Goal: Use online tool/utility: Utilize a website feature to perform a specific function

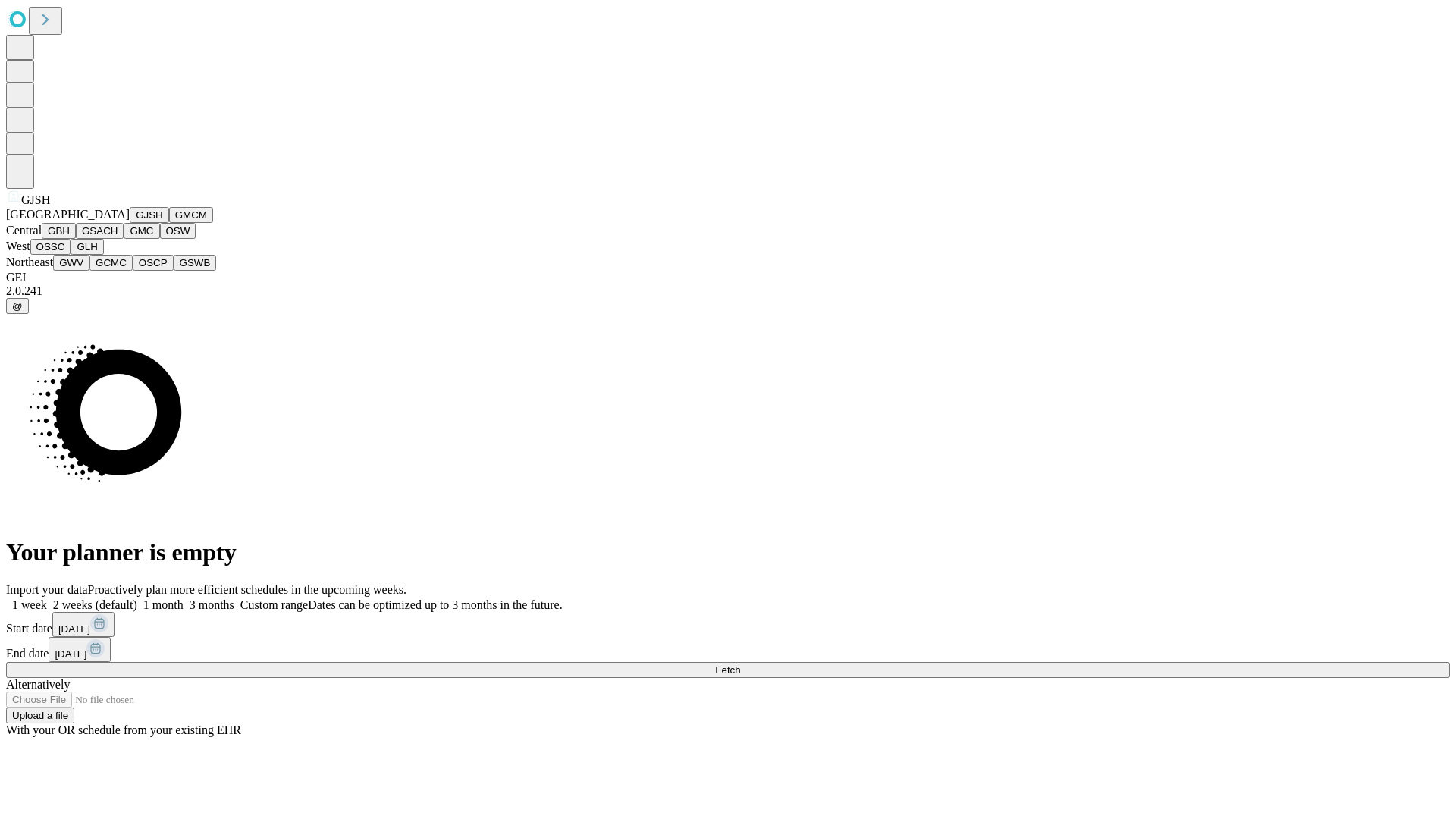
click at [130, 223] on button "GJSH" at bounding box center [149, 215] width 39 height 16
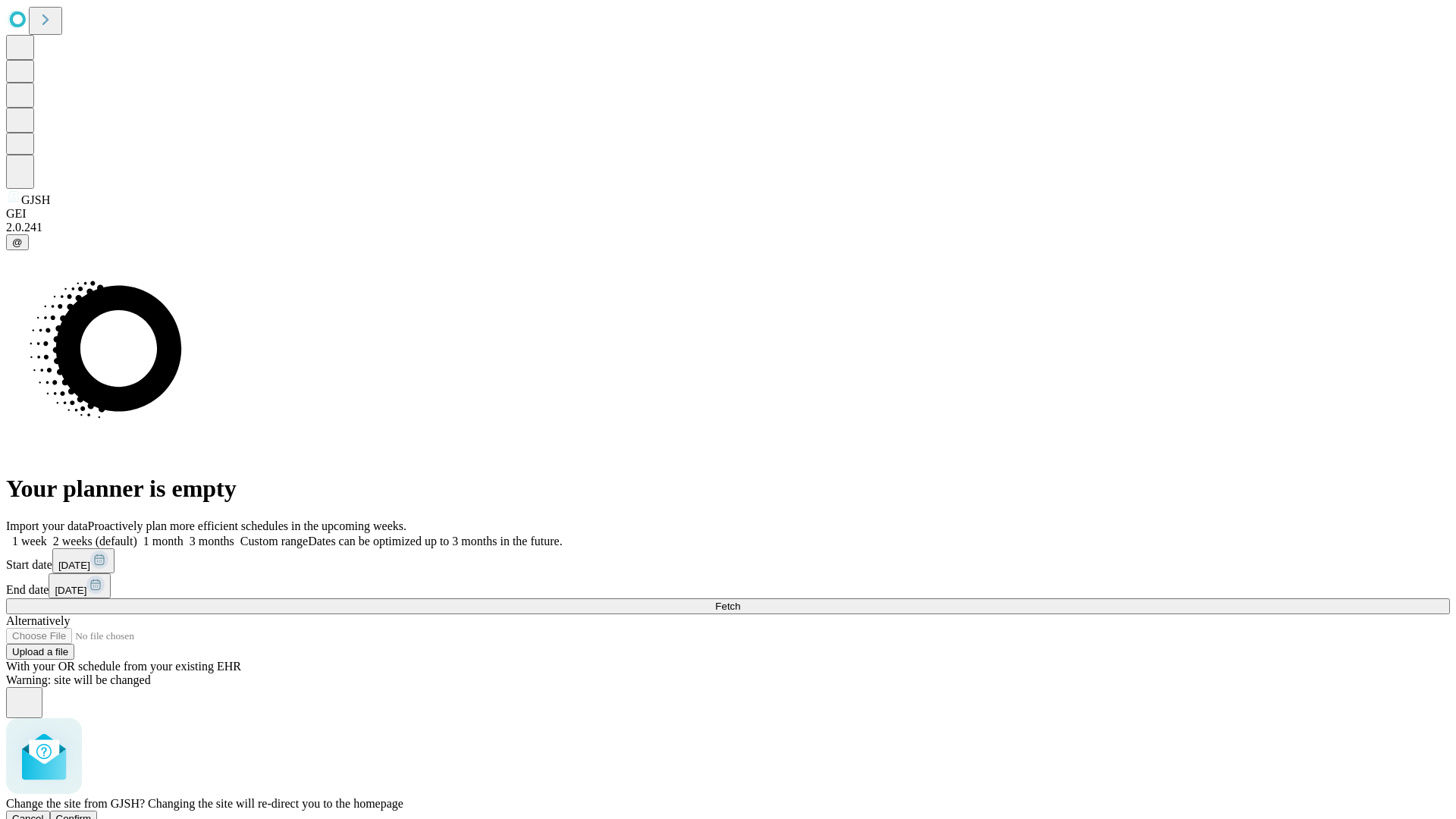
click at [92, 813] on span "Confirm" at bounding box center [73, 819] width 36 height 12
click at [47, 535] on label "1 week" at bounding box center [26, 541] width 41 height 12
click at [740, 601] on span "Fetch" at bounding box center [728, 607] width 25 height 12
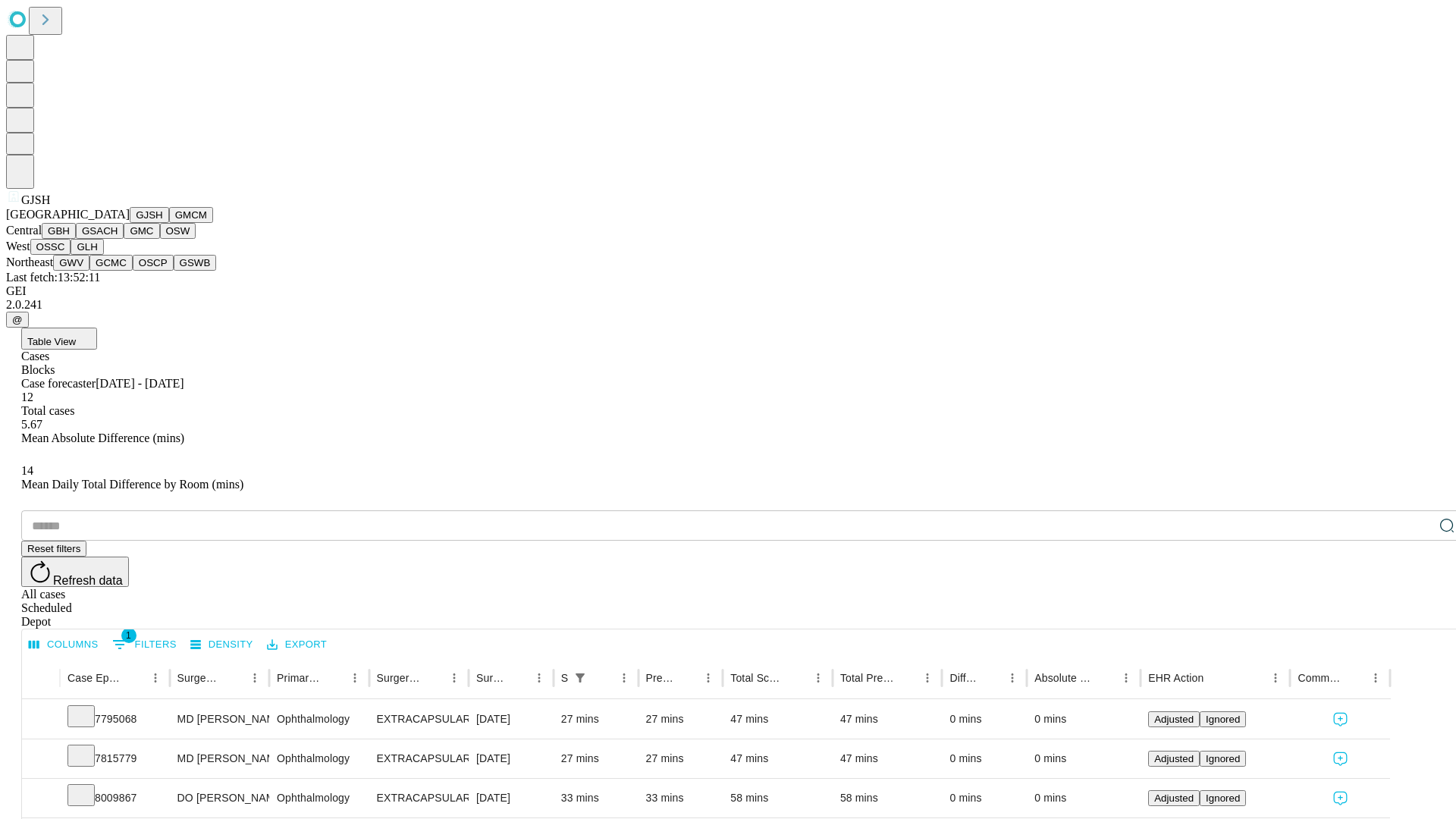
click at [169, 223] on button "GMCM" at bounding box center [191, 215] width 44 height 16
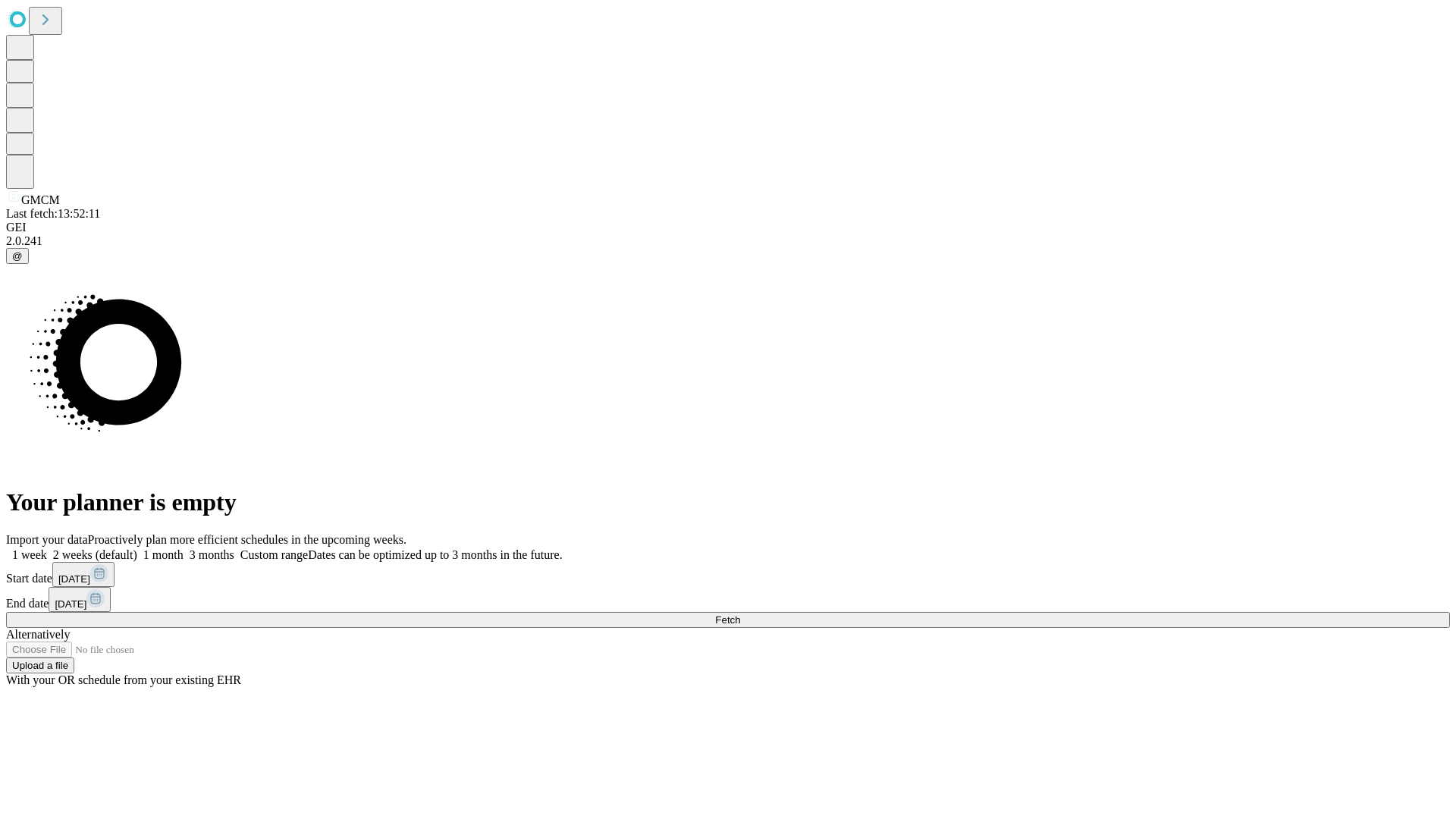
click at [47, 548] on label "1 week" at bounding box center [26, 554] width 41 height 12
click at [740, 614] on span "Fetch" at bounding box center [728, 620] width 25 height 12
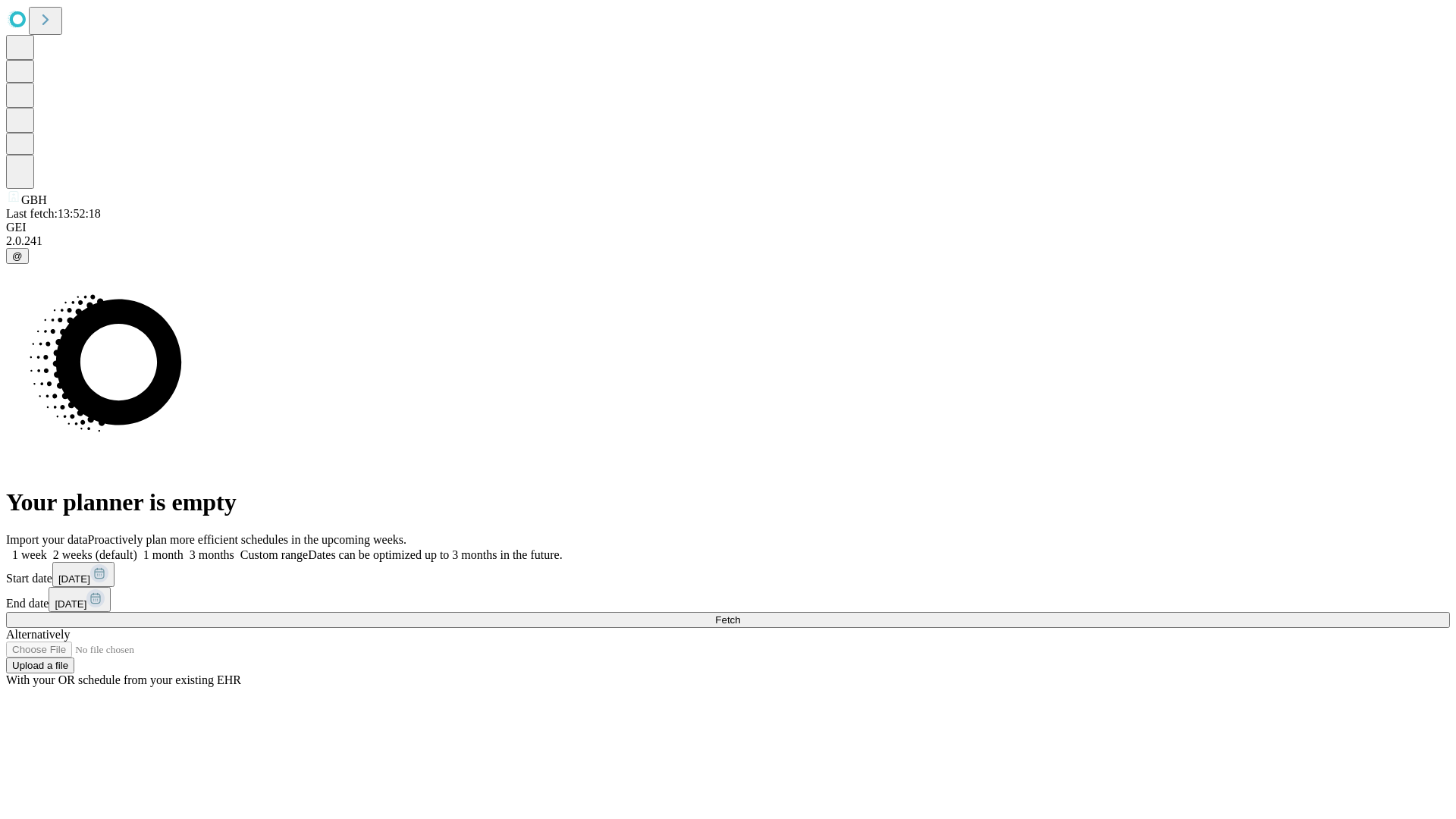
click at [47, 548] on label "1 week" at bounding box center [26, 554] width 41 height 12
click at [740, 614] on span "Fetch" at bounding box center [728, 620] width 25 height 12
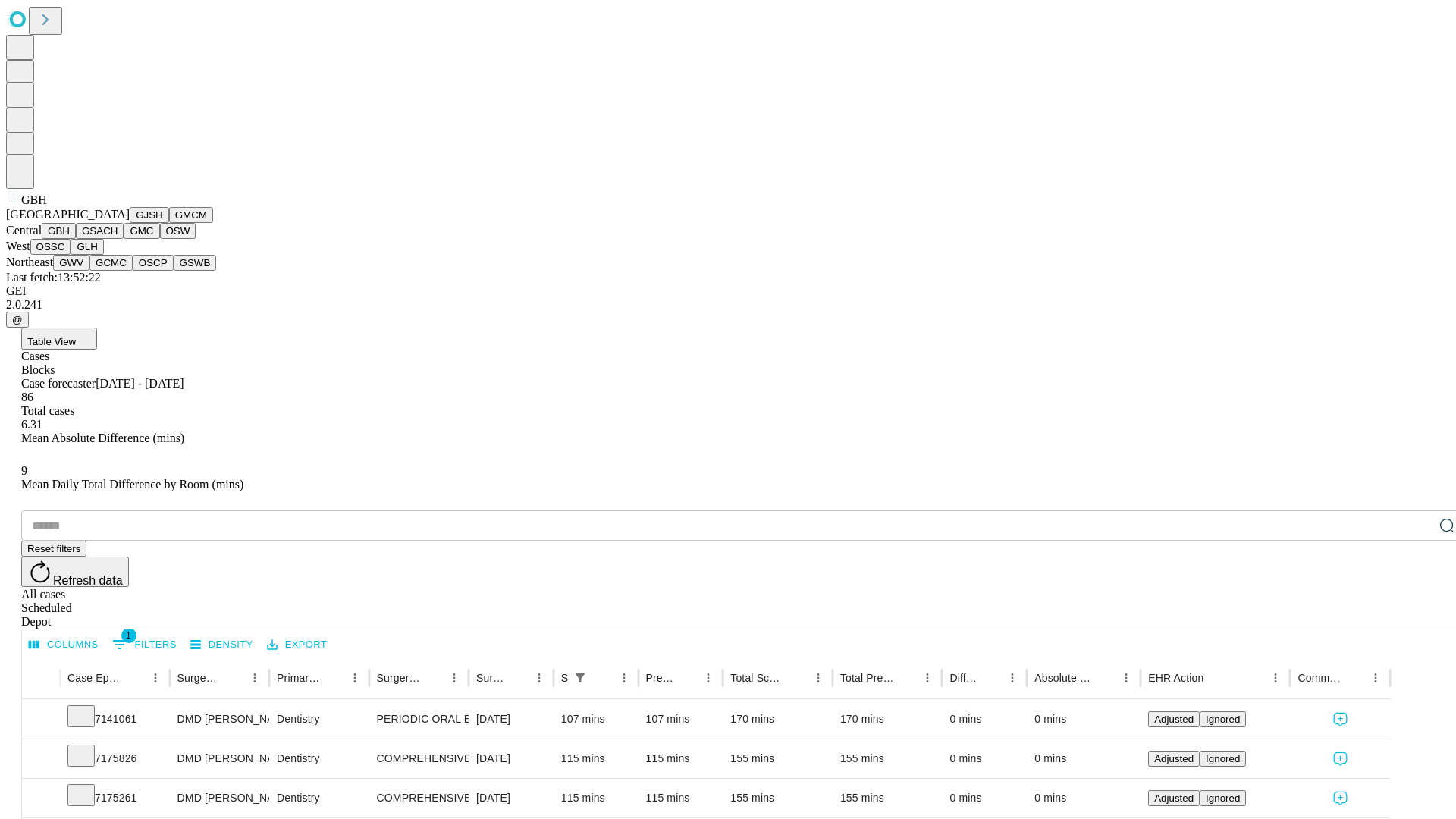
click at [117, 239] on button "GSACH" at bounding box center [100, 230] width 48 height 16
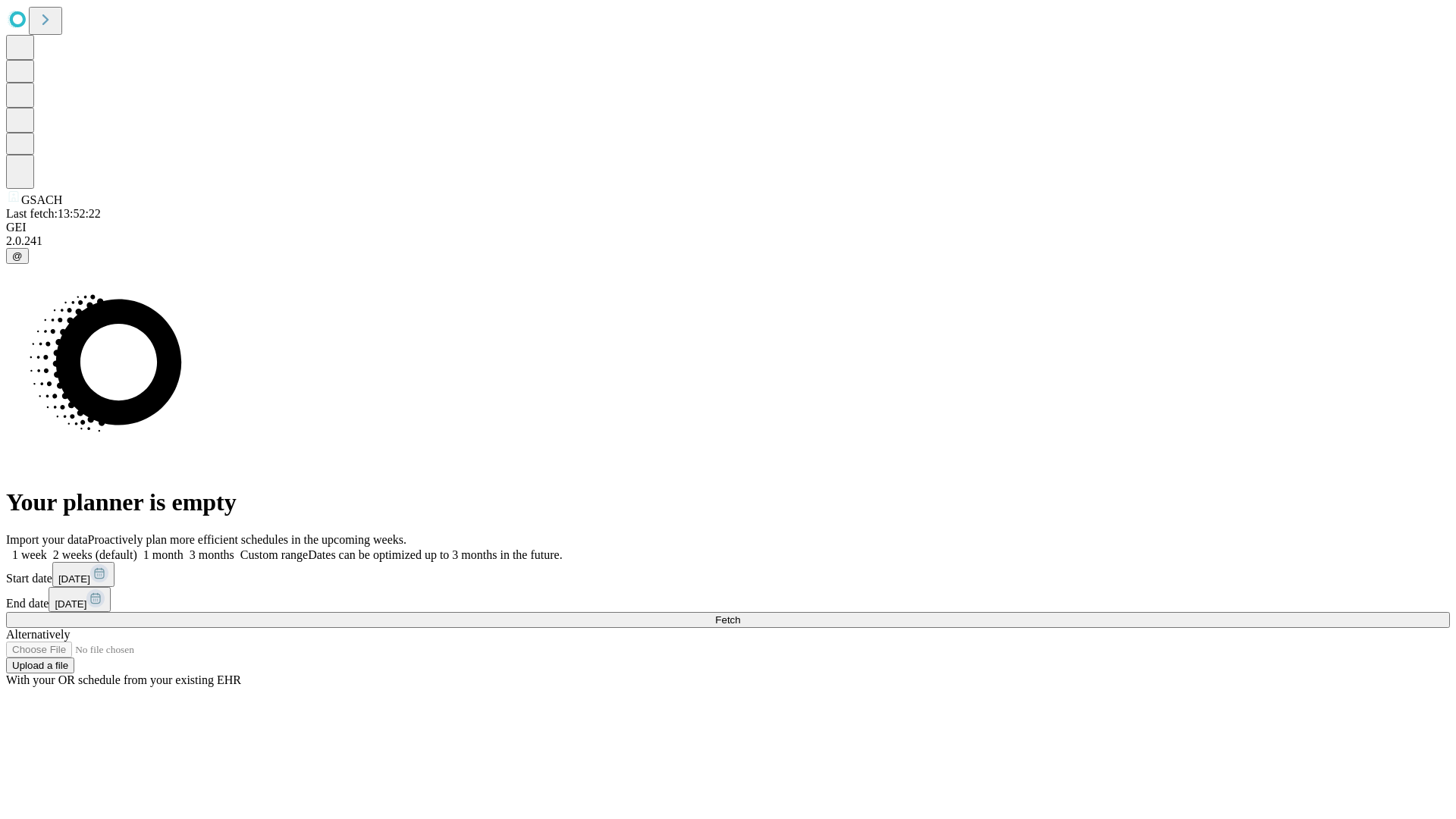
click at [740, 614] on span "Fetch" at bounding box center [728, 620] width 25 height 12
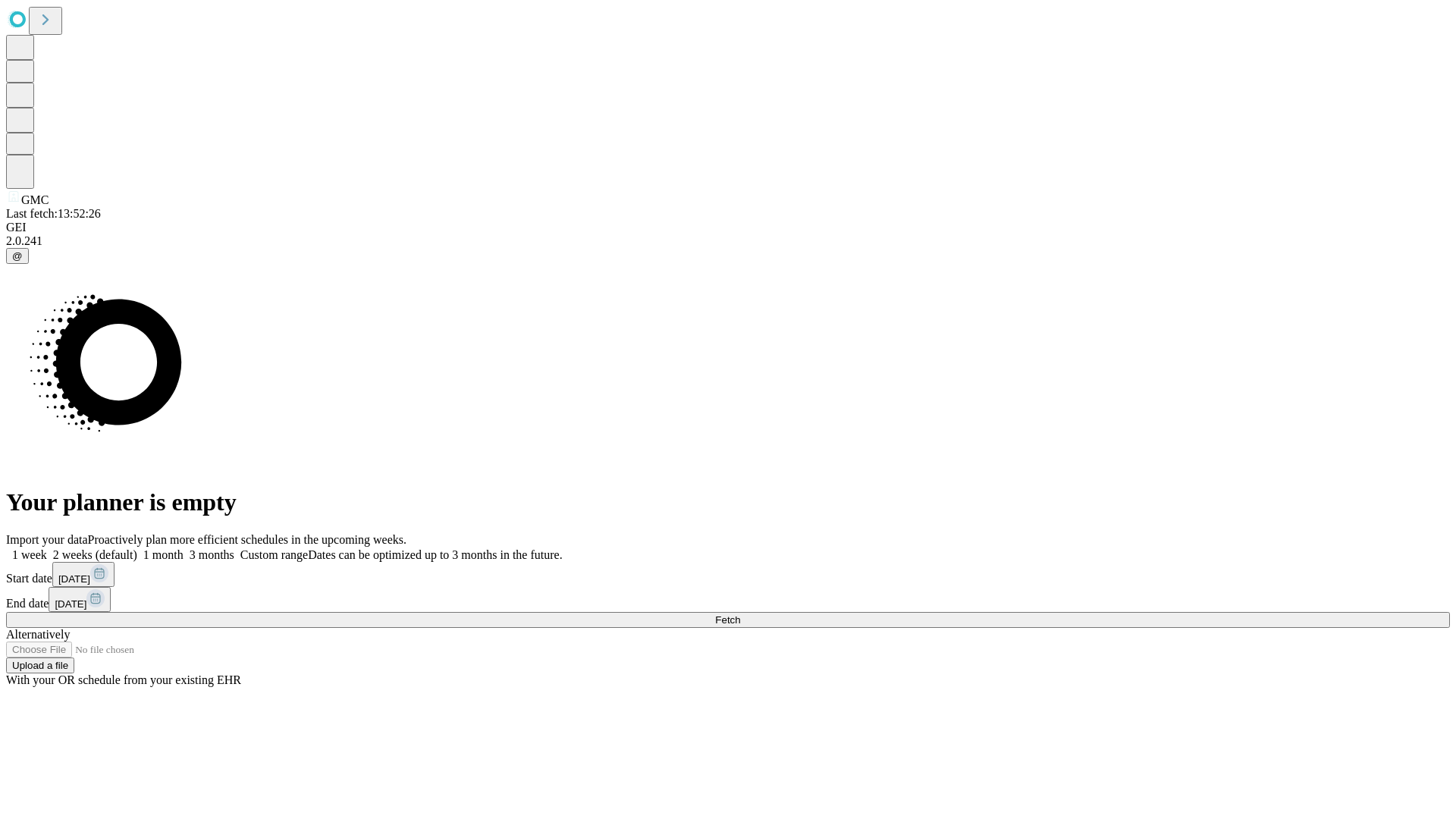
click at [47, 548] on label "1 week" at bounding box center [26, 554] width 41 height 12
click at [740, 614] on span "Fetch" at bounding box center [728, 620] width 25 height 12
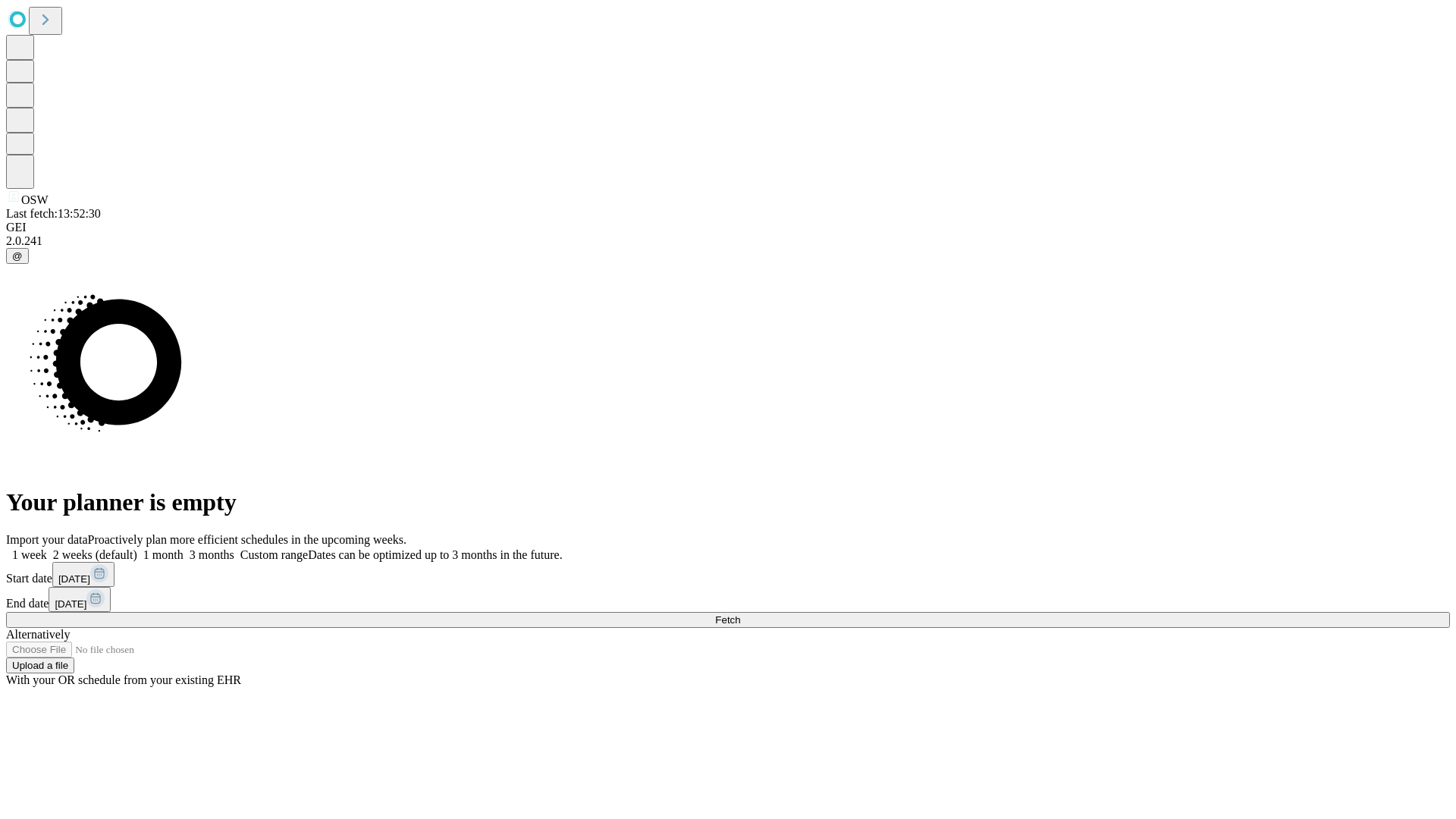
click at [47, 548] on label "1 week" at bounding box center [26, 554] width 41 height 12
click at [740, 614] on span "Fetch" at bounding box center [728, 620] width 25 height 12
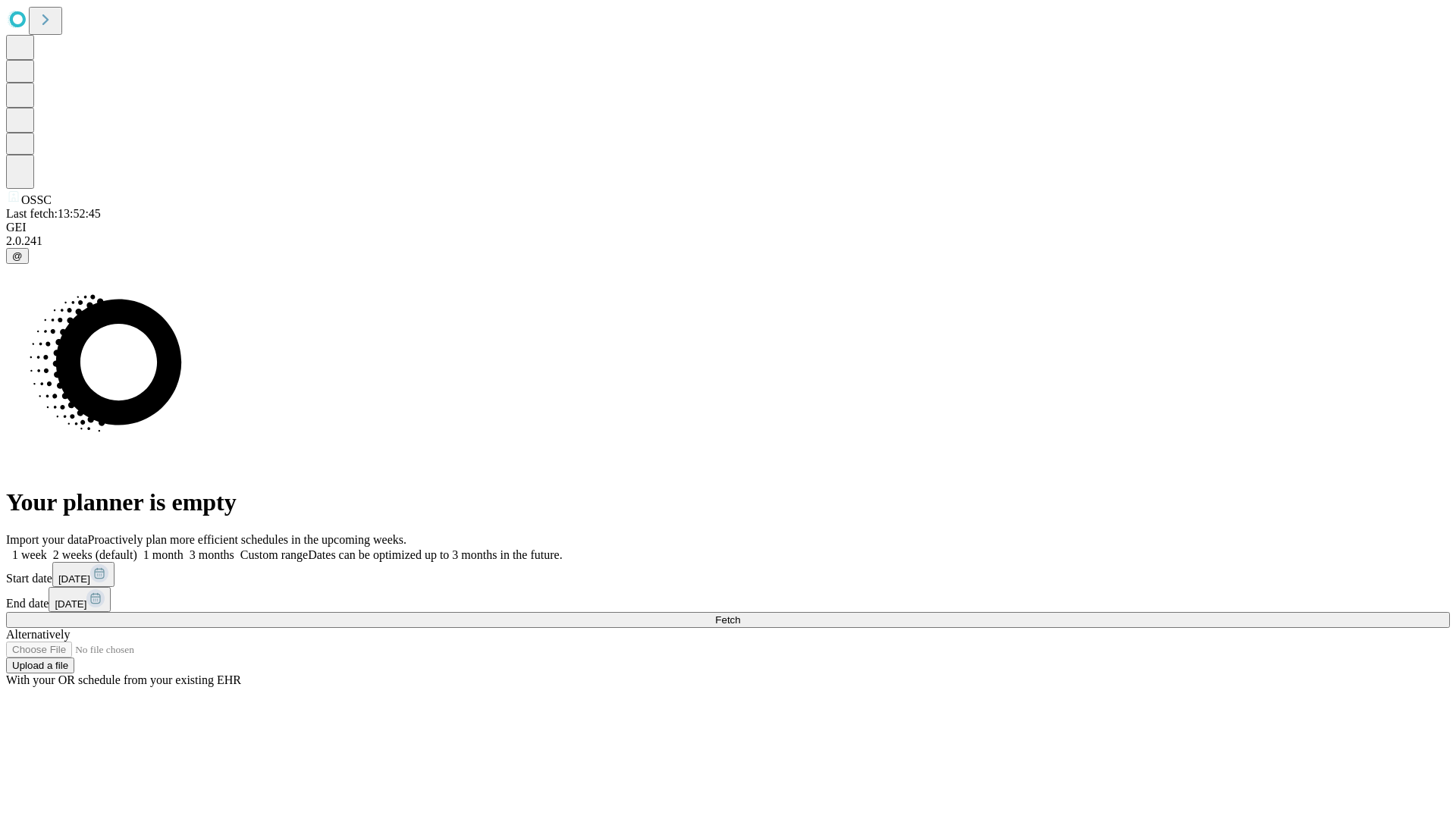
click at [47, 548] on label "1 week" at bounding box center [26, 554] width 41 height 12
click at [740, 614] on span "Fetch" at bounding box center [728, 620] width 25 height 12
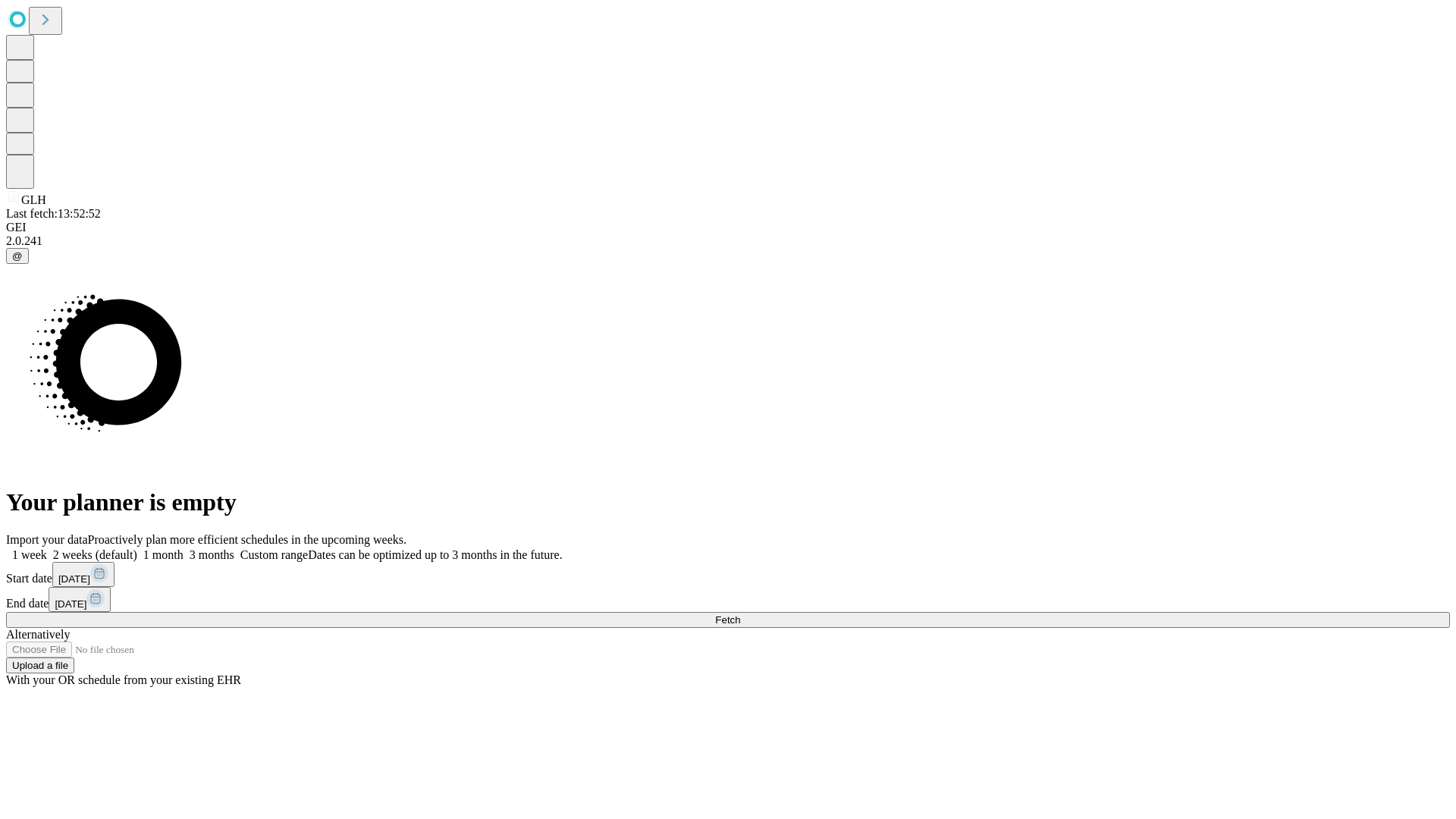
click at [47, 548] on label "1 week" at bounding box center [26, 554] width 41 height 12
click at [740, 614] on span "Fetch" at bounding box center [728, 620] width 25 height 12
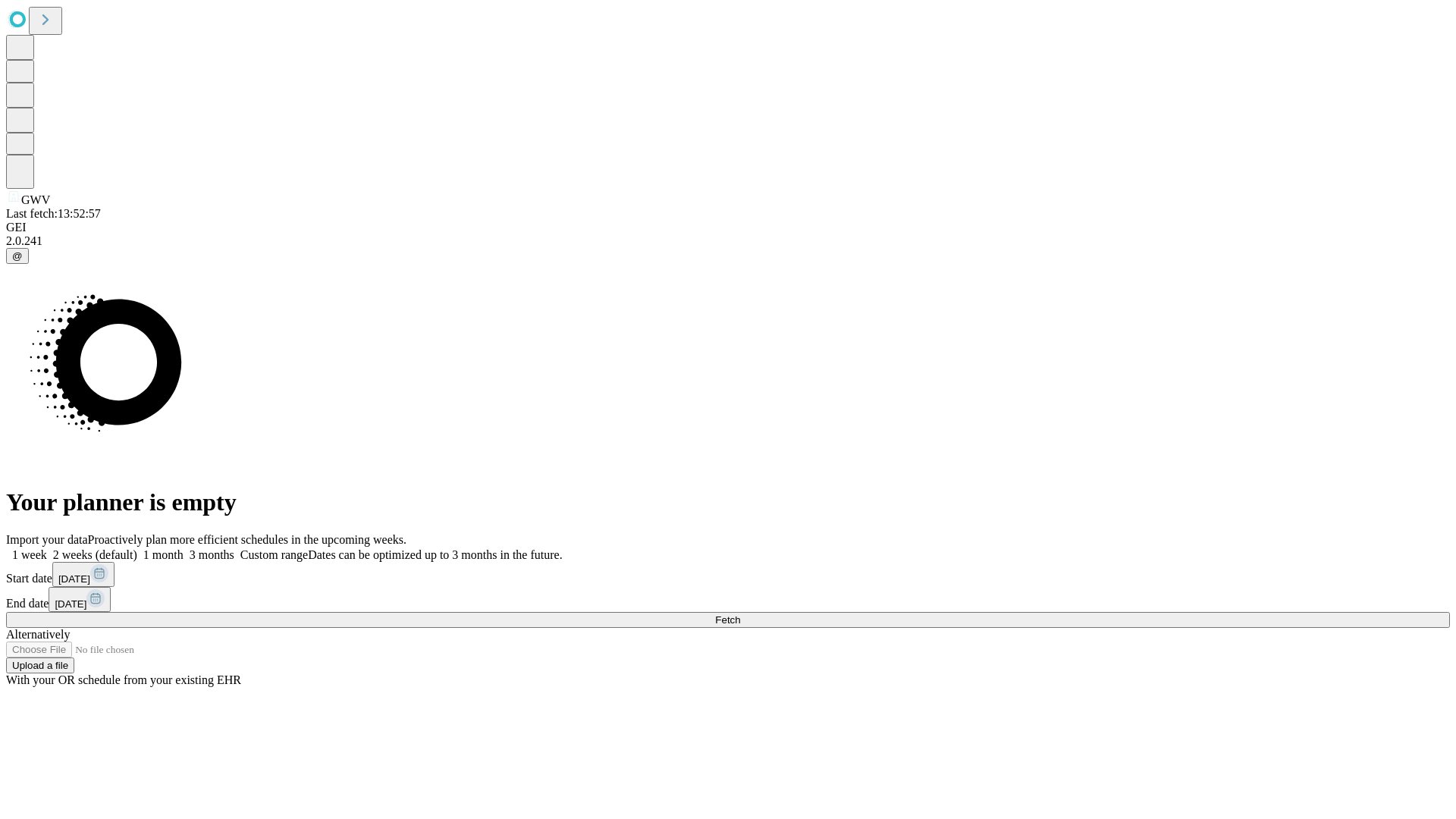
click at [47, 548] on label "1 week" at bounding box center [26, 554] width 41 height 12
click at [740, 614] on span "Fetch" at bounding box center [728, 620] width 25 height 12
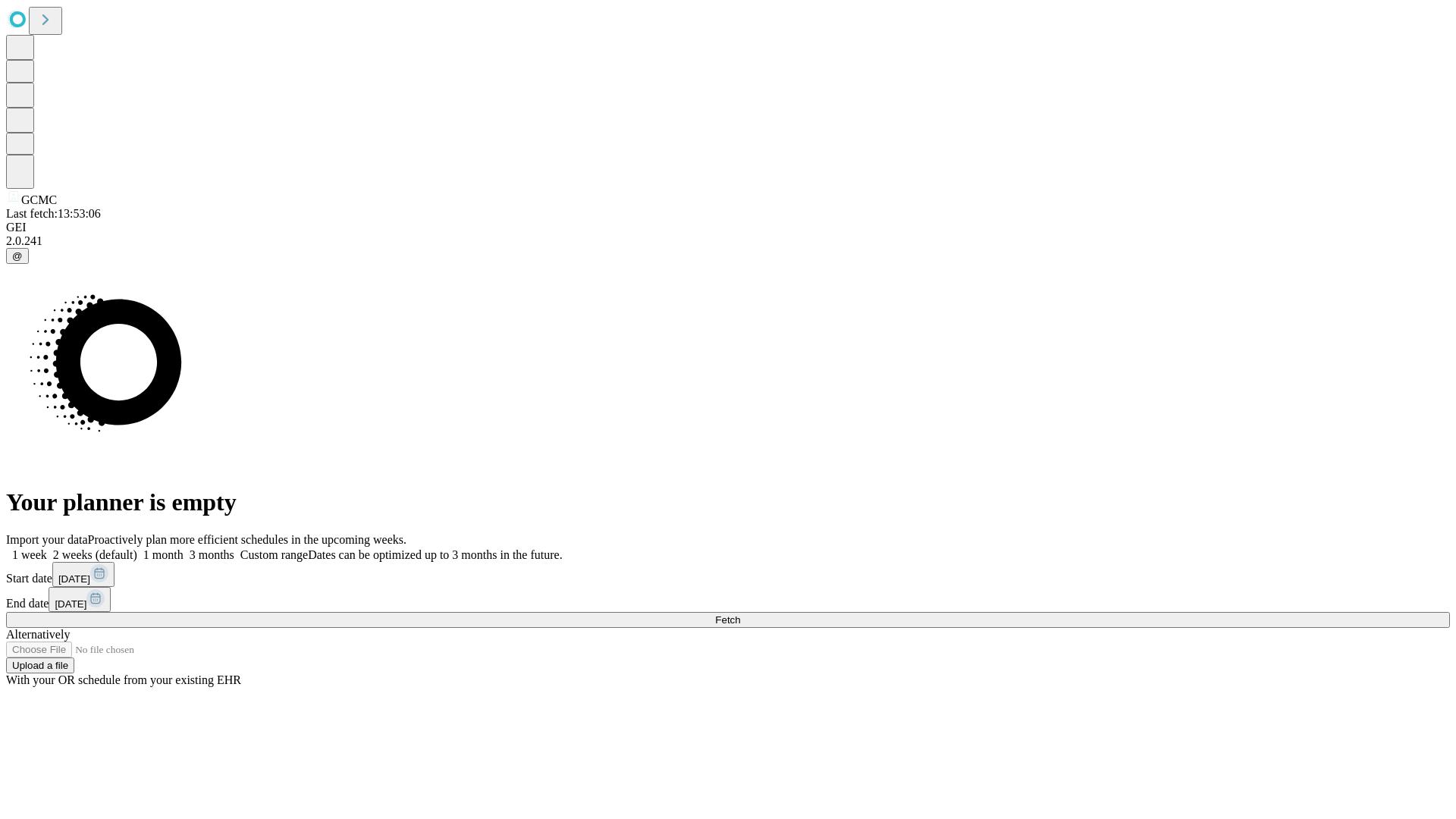
click at [47, 548] on label "1 week" at bounding box center [26, 554] width 41 height 12
click at [740, 614] on span "Fetch" at bounding box center [728, 620] width 25 height 12
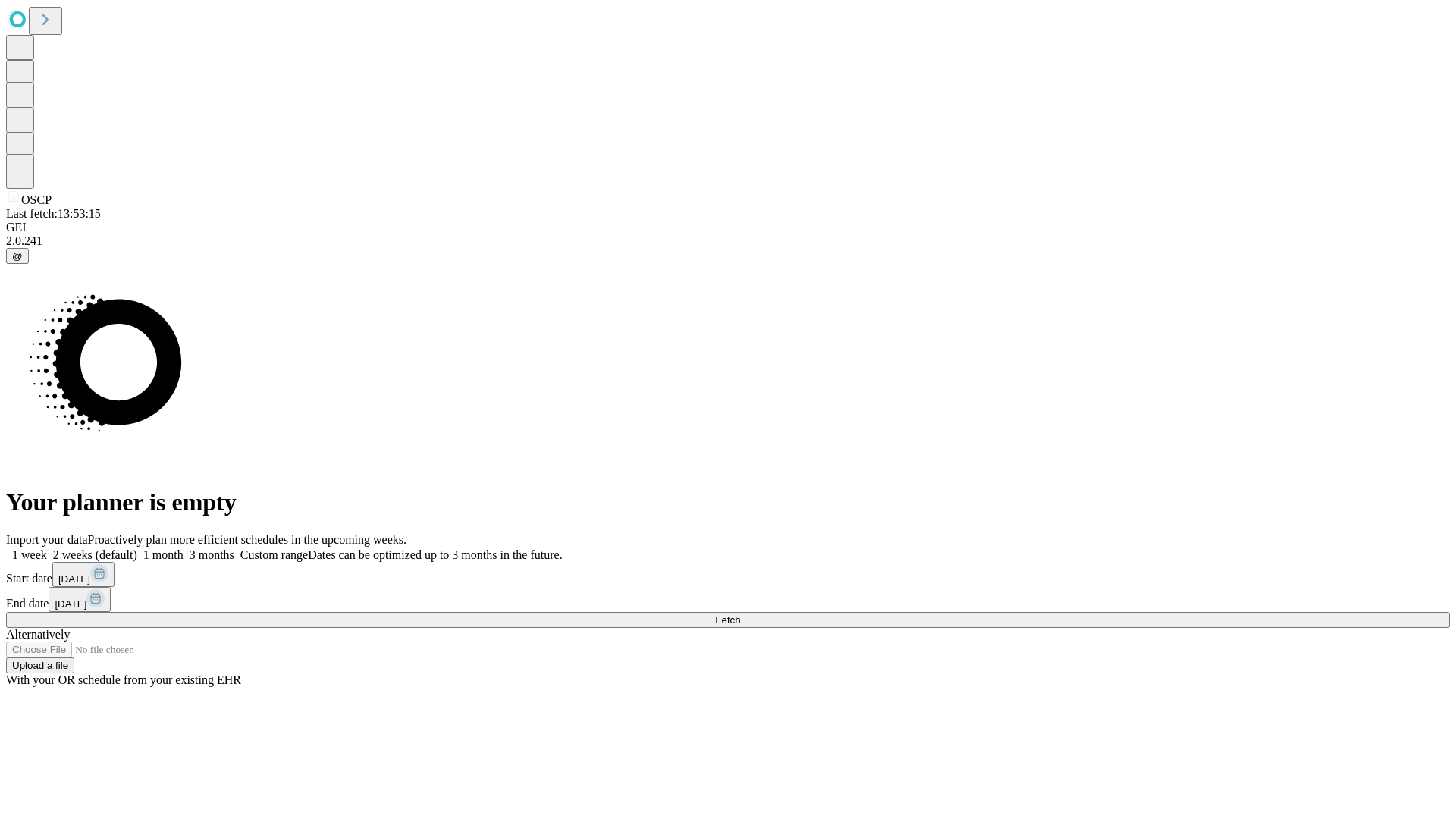
click at [47, 548] on label "1 week" at bounding box center [26, 554] width 41 height 12
click at [740, 614] on span "Fetch" at bounding box center [728, 620] width 25 height 12
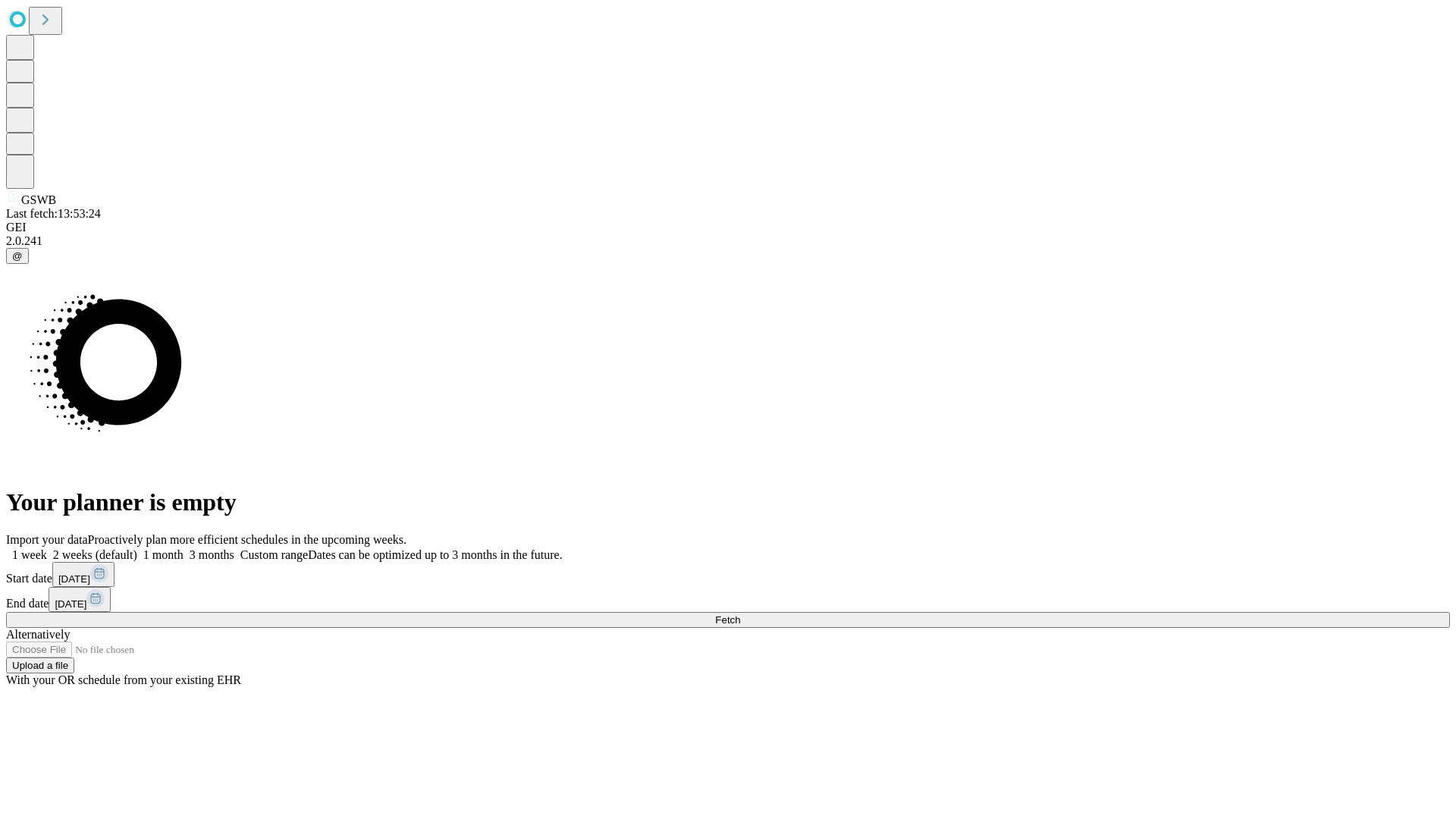
click at [47, 548] on label "1 week" at bounding box center [26, 554] width 41 height 12
click at [740, 614] on span "Fetch" at bounding box center [728, 620] width 25 height 12
